Goal: Task Accomplishment & Management: Manage account settings

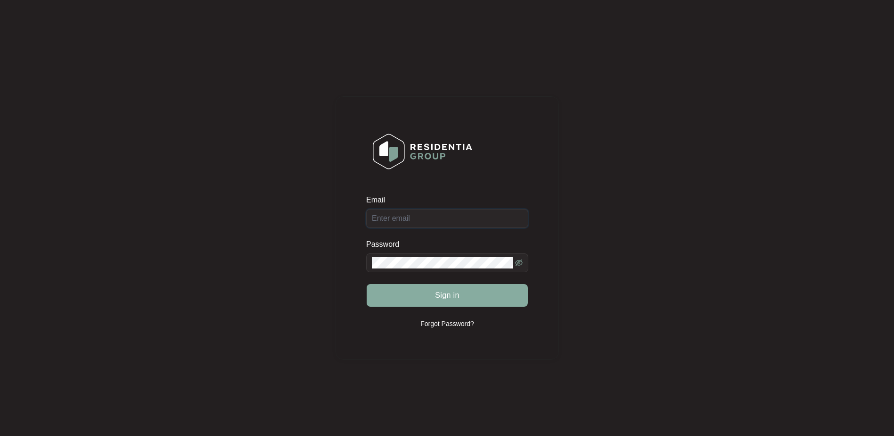
type input "[EMAIL_ADDRESS][DOMAIN_NAME]"
click at [448, 293] on div "Sign in" at bounding box center [447, 295] width 162 height 24
click at [453, 299] on span "Sign in" at bounding box center [447, 294] width 25 height 11
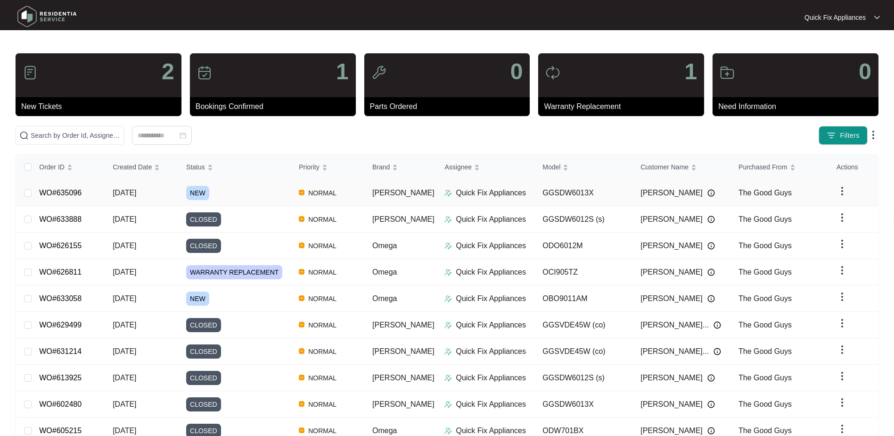
click at [503, 188] on p "Quick Fix Appliances" at bounding box center [491, 192] width 70 height 11
click at [237, 195] on div "NEW" at bounding box center [238, 193] width 105 height 14
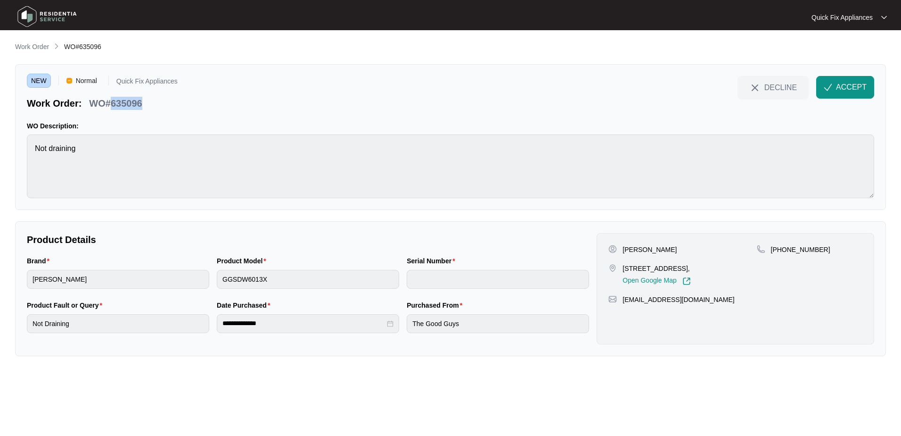
drag, startPoint x: 146, startPoint y: 104, endPoint x: 111, endPoint y: 101, distance: 34.5
click at [111, 101] on div "WO#635096" at bounding box center [115, 101] width 60 height 16
copy p "635096"
drag, startPoint x: 623, startPoint y: 268, endPoint x: 719, endPoint y: 269, distance: 95.7
click at [719, 269] on div "[STREET_ADDRESS], Open Google Map" at bounding box center [682, 274] width 148 height 22
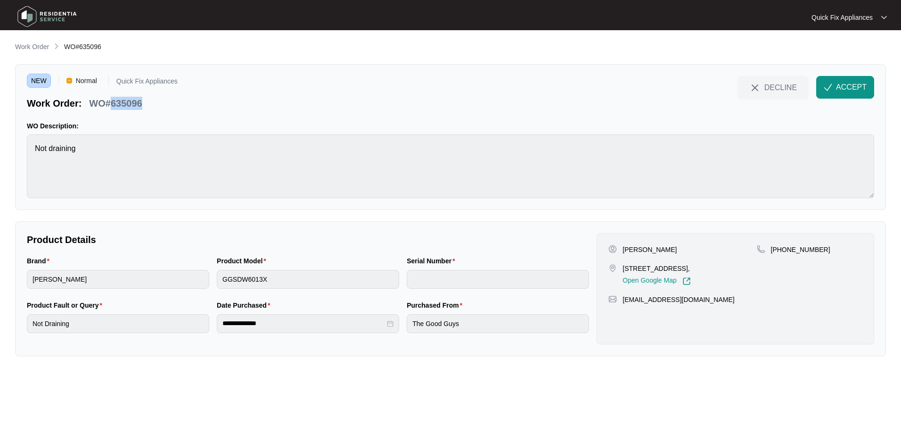
copy p "[STREET_ADDRESS],"
drag, startPoint x: 826, startPoint y: 252, endPoint x: 782, endPoint y: 260, distance: 44.5
click at [782, 260] on div "[PHONE_NUMBER]" at bounding box center [810, 265] width 106 height 41
copy p "425183307"
click at [219, 325] on div "**********" at bounding box center [308, 323] width 182 height 19
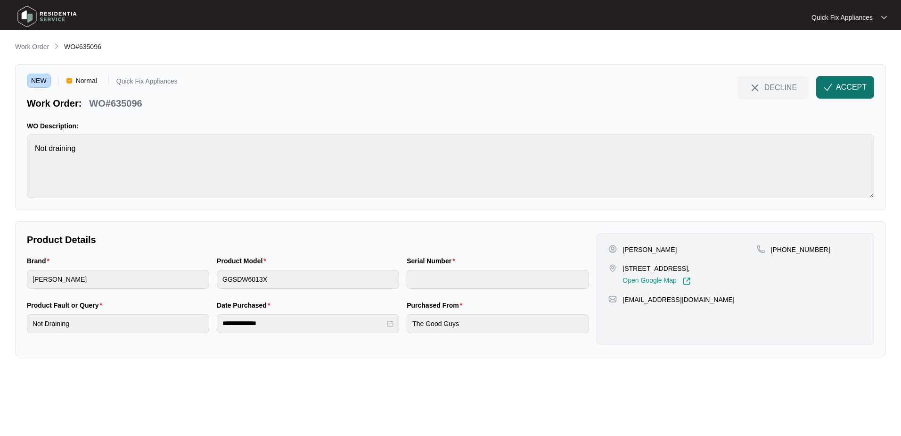
click at [839, 85] on span "ACCEPT" at bounding box center [851, 87] width 31 height 11
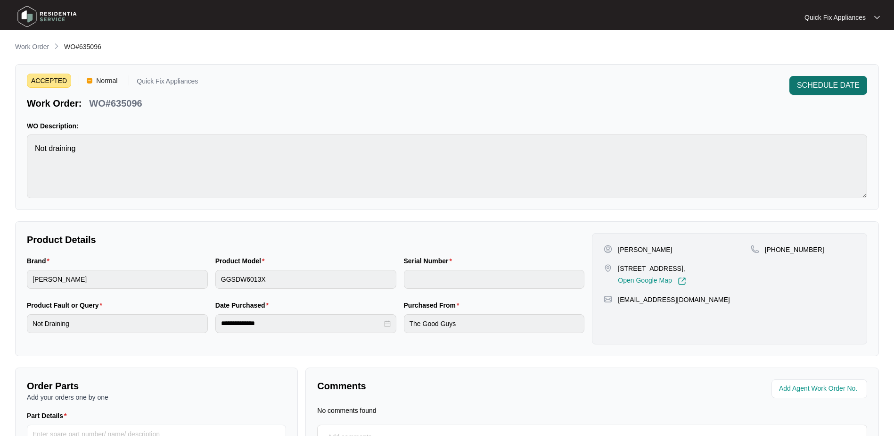
click at [808, 85] on span "SCHEDULE DATE" at bounding box center [828, 85] width 63 height 11
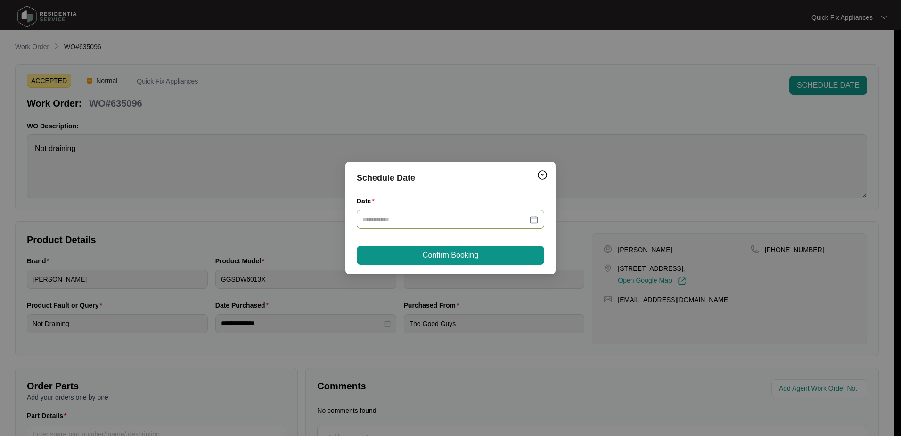
click at [536, 219] on div at bounding box center [450, 219] width 176 height 10
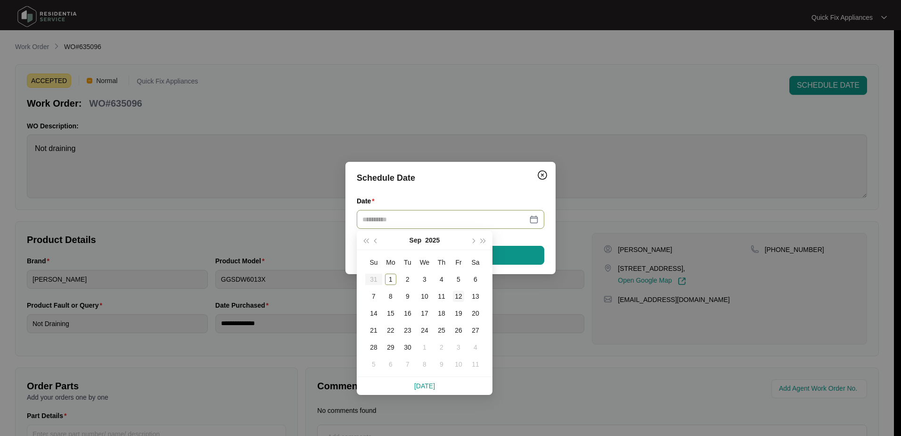
click at [458, 298] on div "12" at bounding box center [458, 295] width 11 height 11
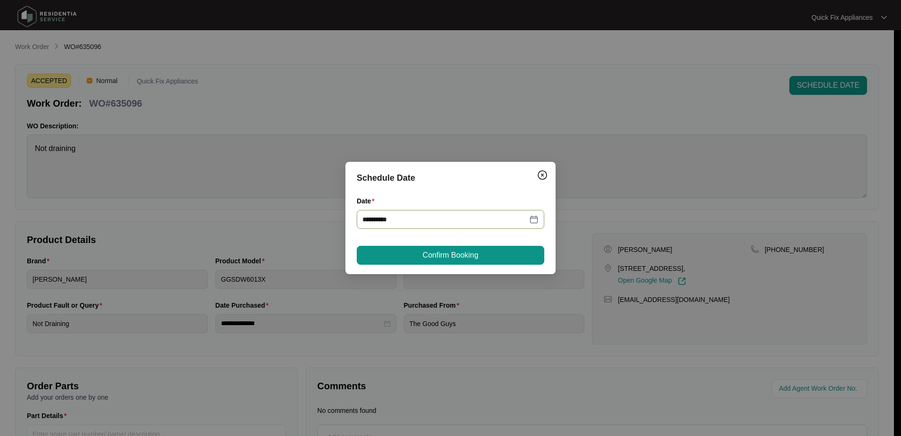
type input "**********"
click at [488, 254] on button "Confirm Booking" at bounding box center [451, 255] width 188 height 19
